Goal: Transaction & Acquisition: Purchase product/service

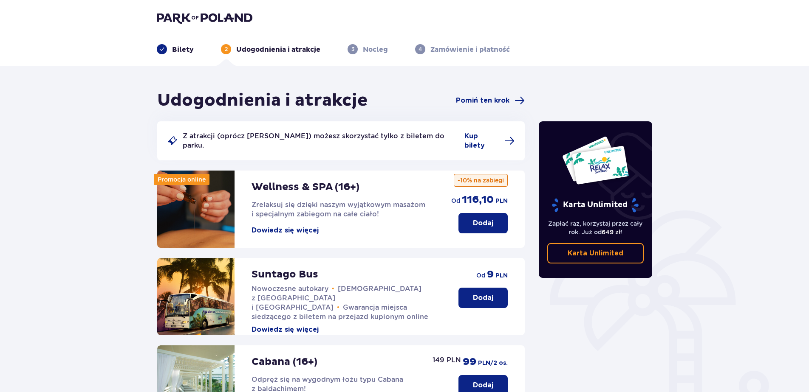
click at [373, 137] on p "Z atrakcji (oprócz Suntago Busa) możesz skorzystać tylko z biletem do parku." at bounding box center [321, 141] width 276 height 19
click at [490, 133] on span "Kup bilety" at bounding box center [489, 141] width 50 height 19
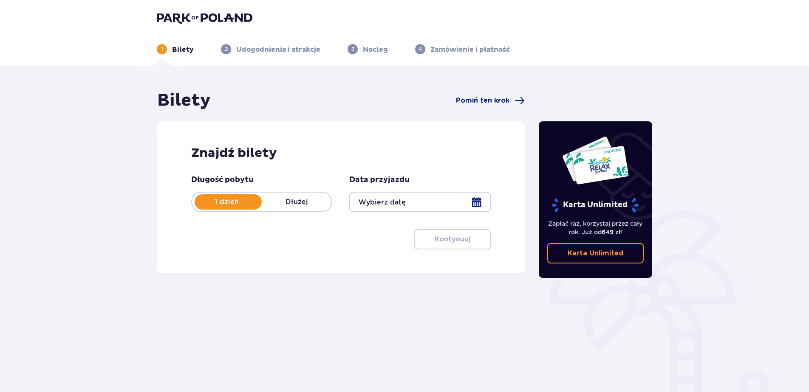
click at [465, 202] on div at bounding box center [419, 202] width 141 height 20
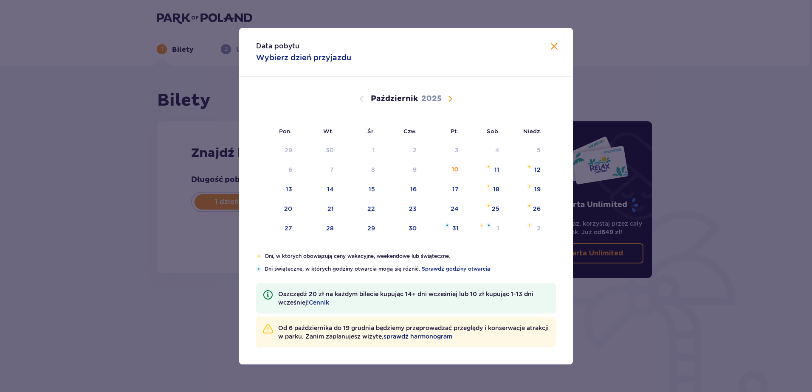
click at [452, 337] on span "sprawdź harmonogram" at bounding box center [417, 337] width 69 height 8
click at [450, 97] on span "Następny miesiąc" at bounding box center [450, 99] width 10 height 10
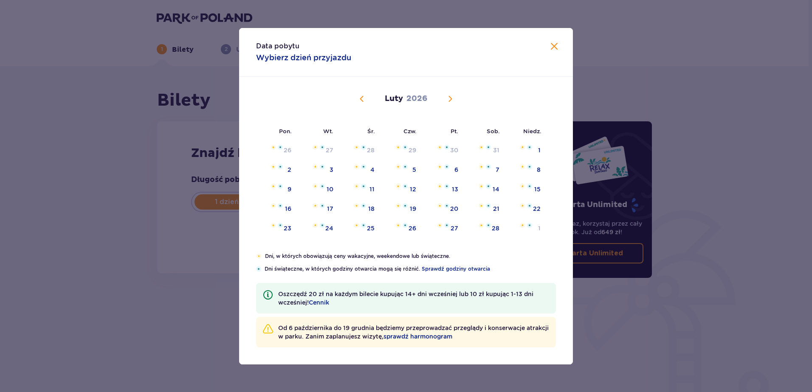
click at [450, 97] on span "Następny miesiąc" at bounding box center [450, 99] width 10 height 10
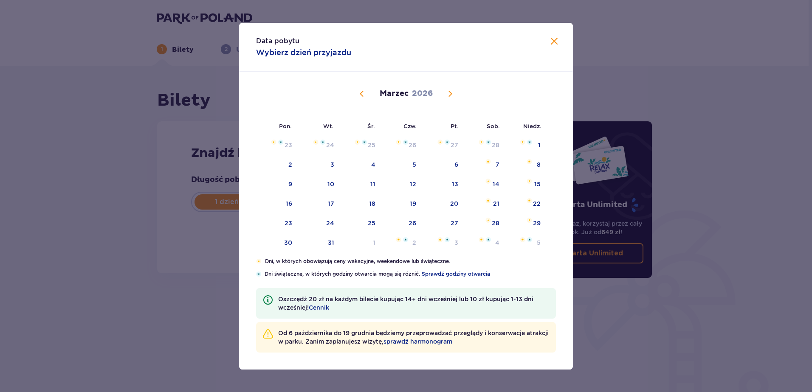
click at [555, 39] on span "Zamknij" at bounding box center [554, 42] width 10 height 10
